Goal: Information Seeking & Learning: Understand process/instructions

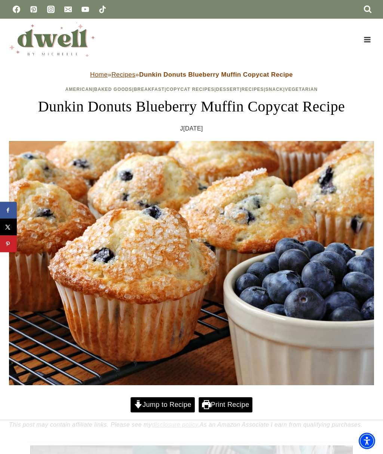
click at [168, 408] on link "Jump to Recipe" at bounding box center [163, 404] width 64 height 15
click at [159, 410] on link "Jump to Recipe" at bounding box center [163, 404] width 64 height 15
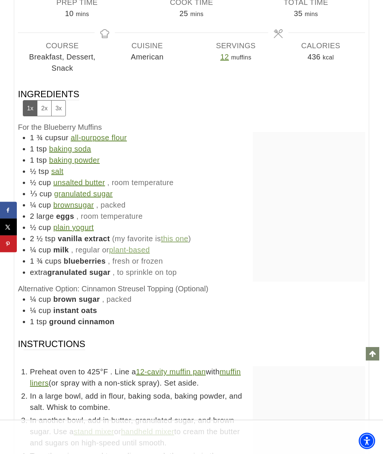
scroll to position [4390, 0]
